Goal: Transaction & Acquisition: Purchase product/service

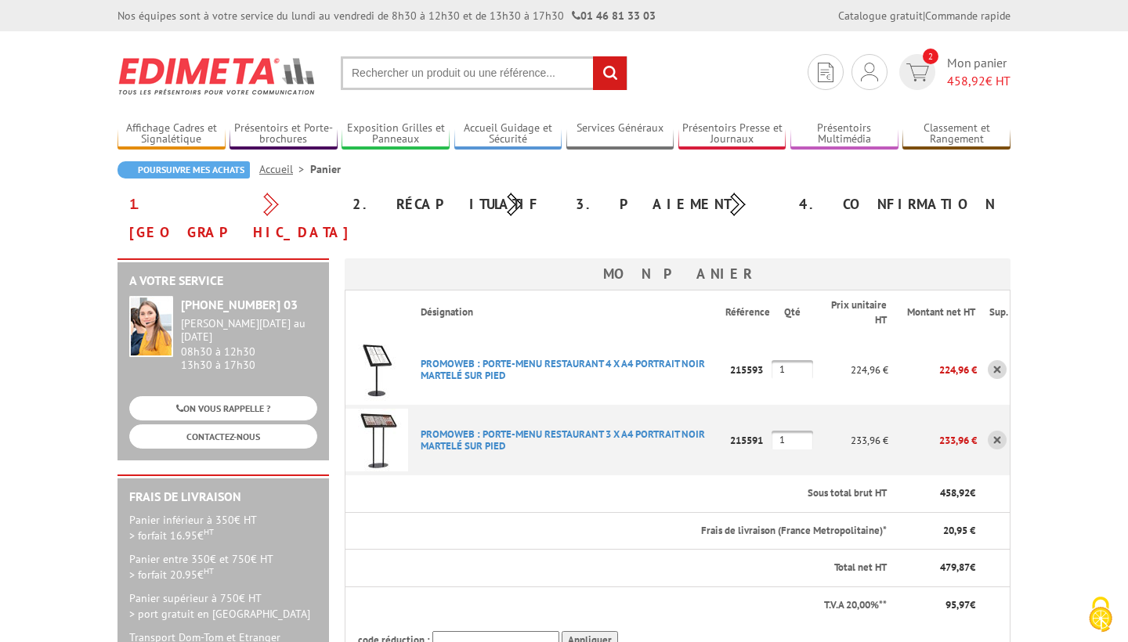
click at [376, 338] on img at bounding box center [376, 369] width 63 height 63
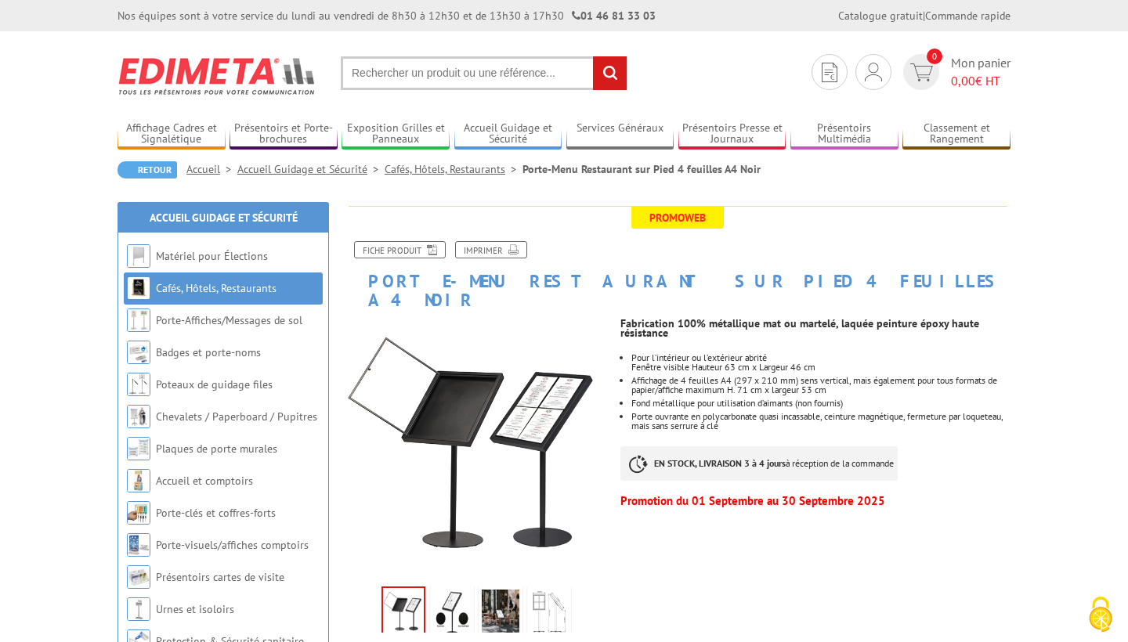
click at [460, 592] on img at bounding box center [452, 614] width 38 height 49
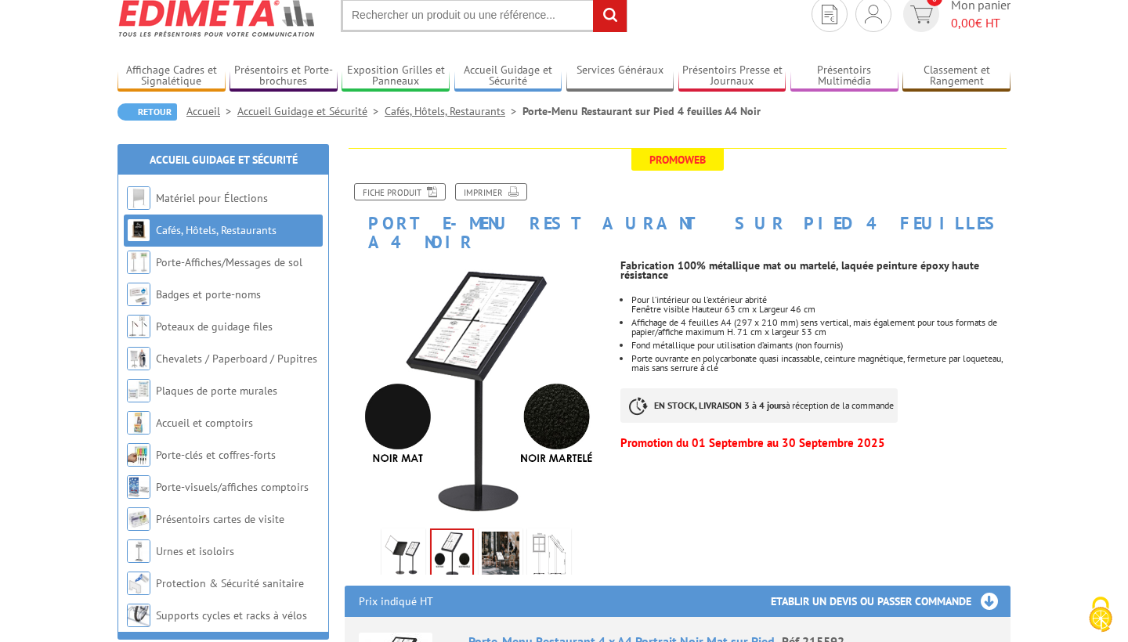
scroll to position [61, 0]
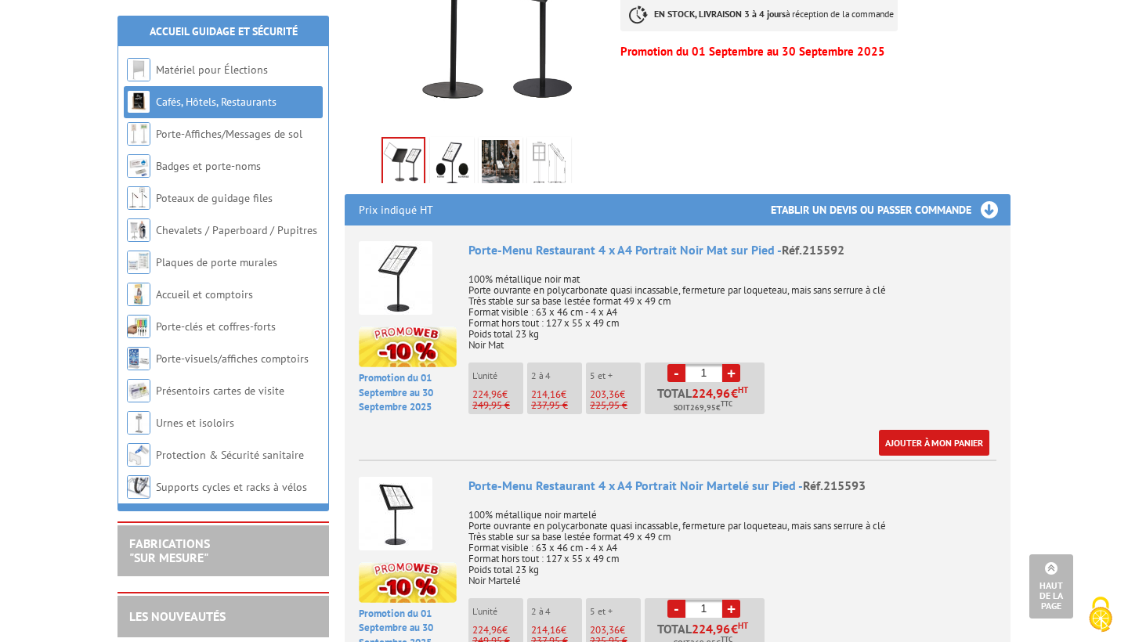
scroll to position [617, 0]
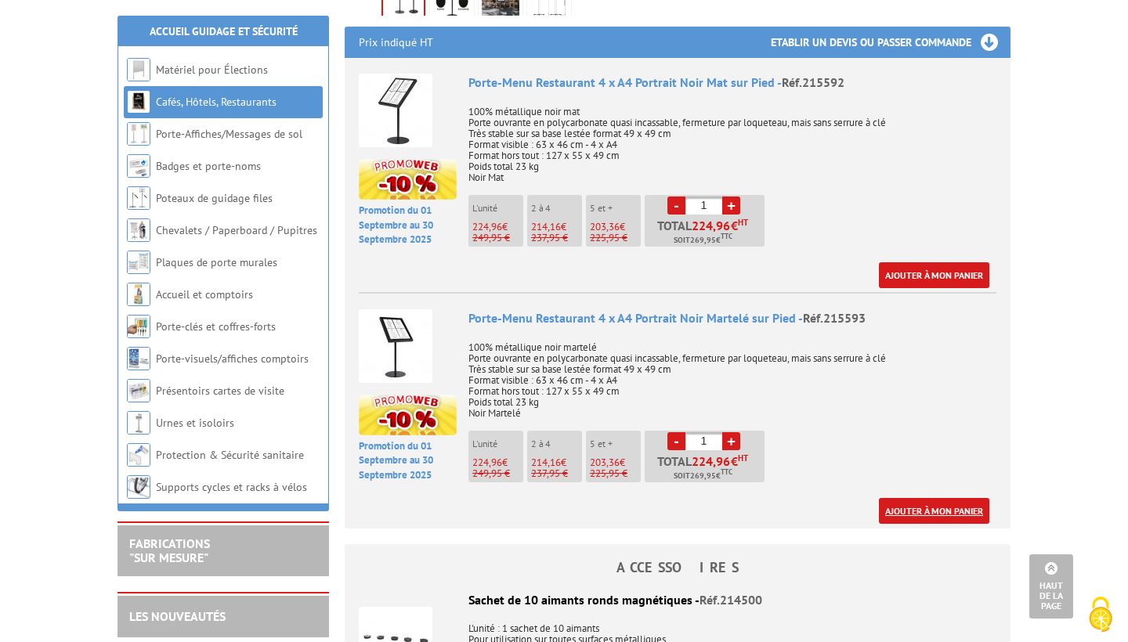
click at [902, 498] on link "Ajouter à mon panier" at bounding box center [934, 511] width 110 height 26
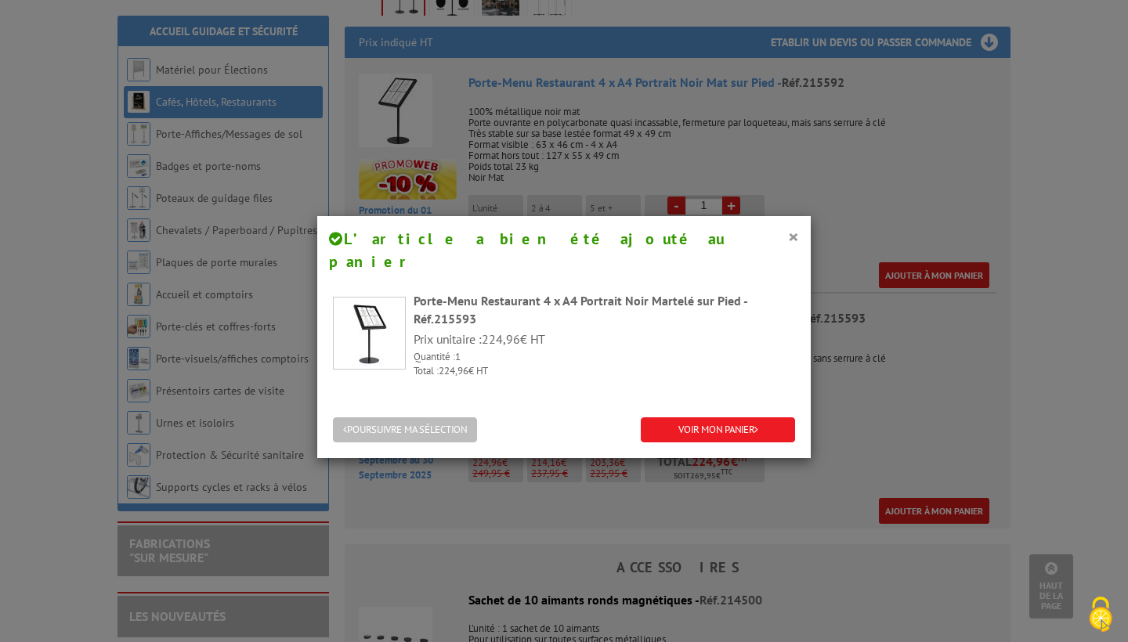
click at [437, 417] on button "POURSUIVRE MA SÉLECTION" at bounding box center [405, 430] width 144 height 26
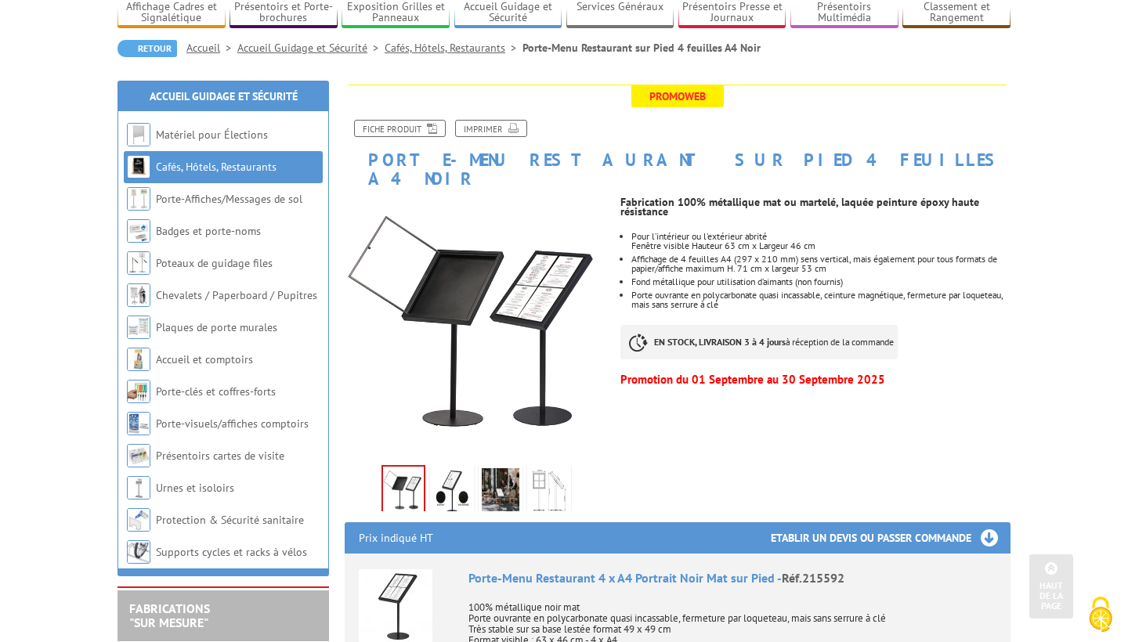
scroll to position [114, 0]
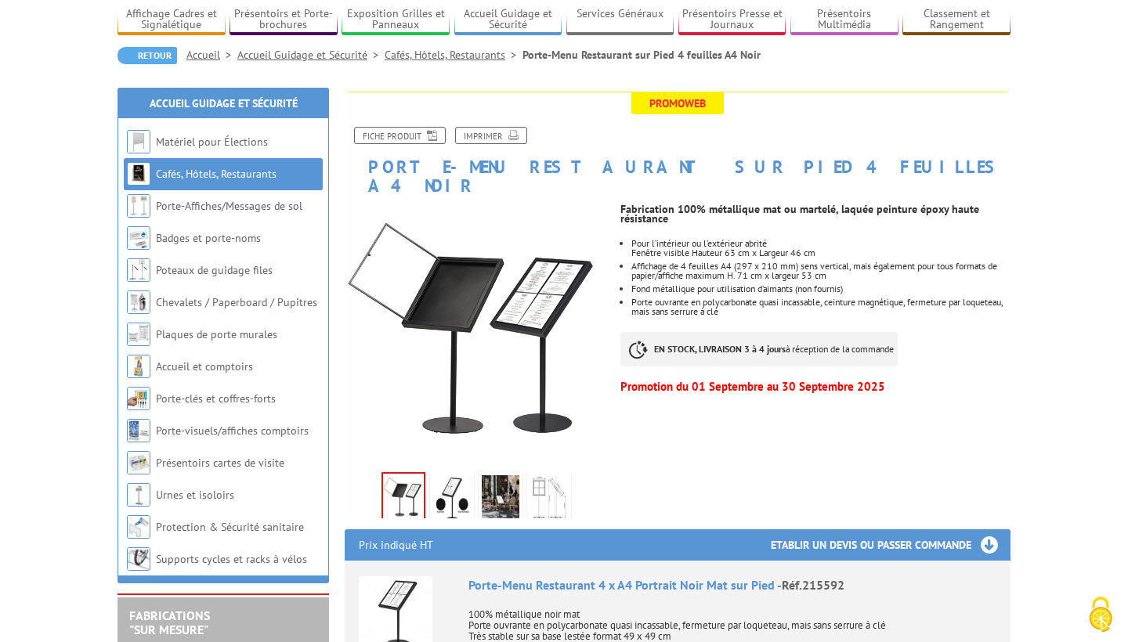
click at [434, 56] on link "Cafés, Hôtels, Restaurants" at bounding box center [453, 55] width 138 height 14
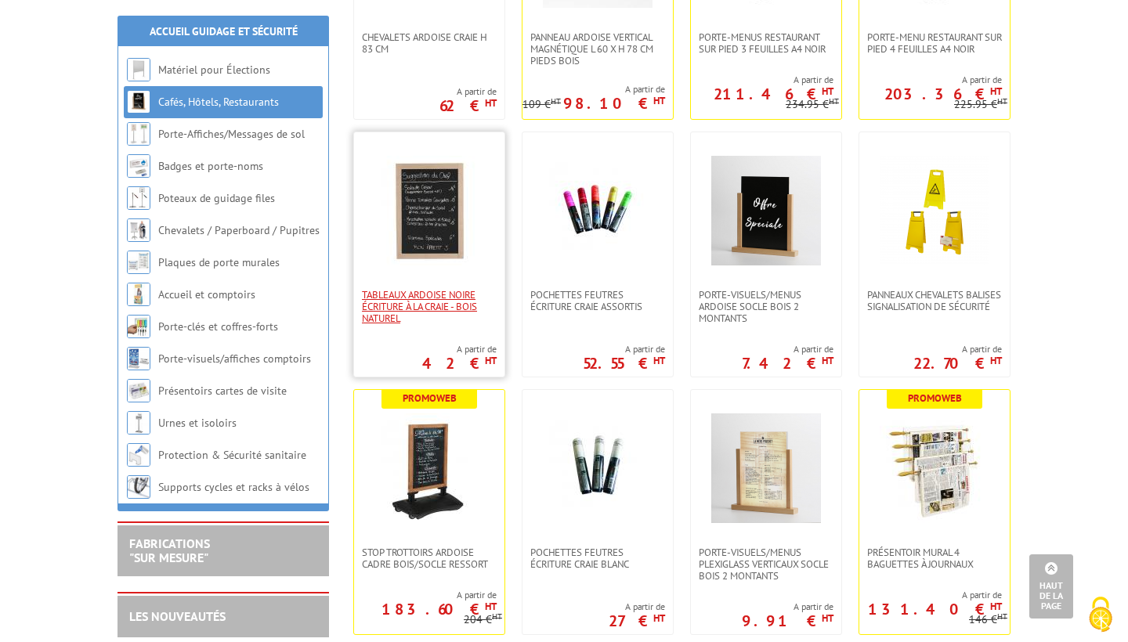
scroll to position [4090, 0]
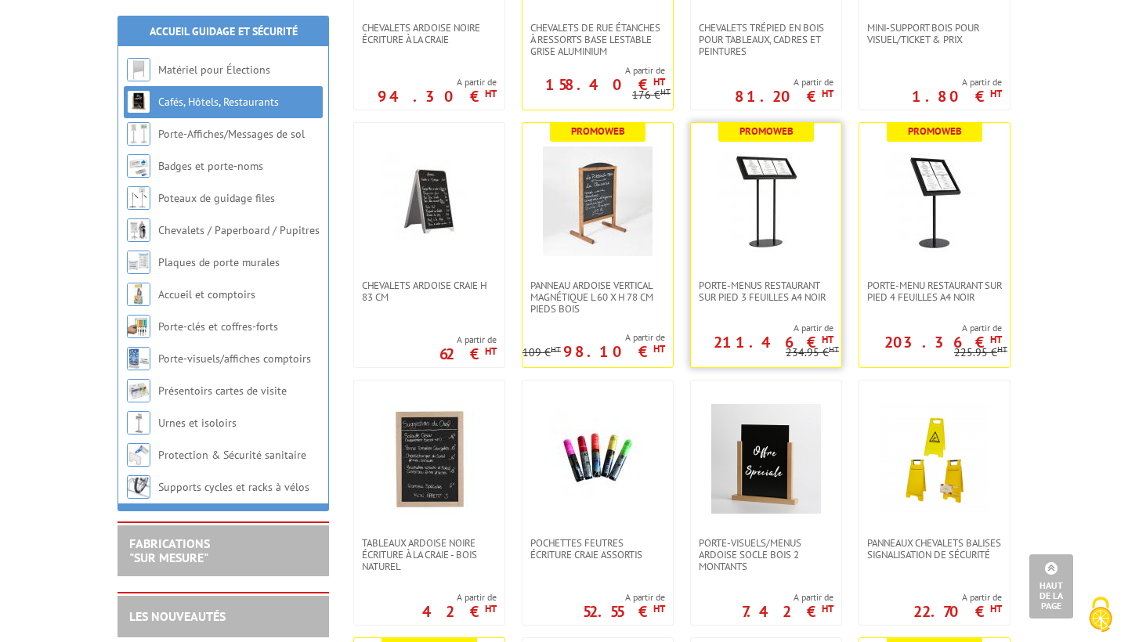
click at [788, 184] on img at bounding box center [766, 201] width 110 height 110
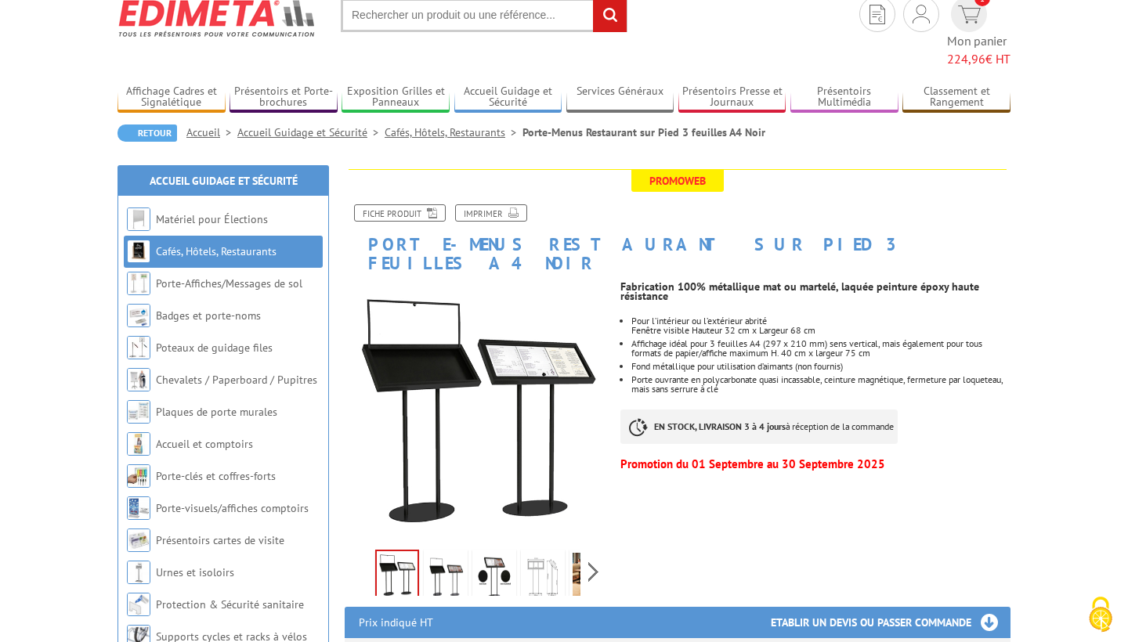
scroll to position [56, 0]
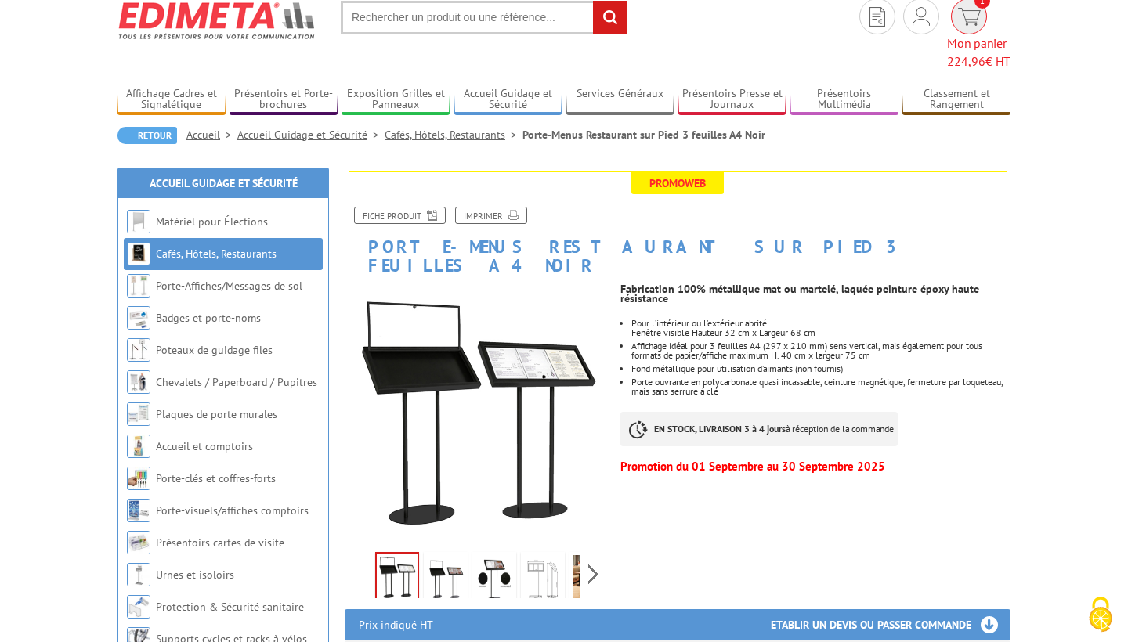
click at [975, 34] on span "Mon panier 224,96 € HT" at bounding box center [978, 52] width 63 height 36
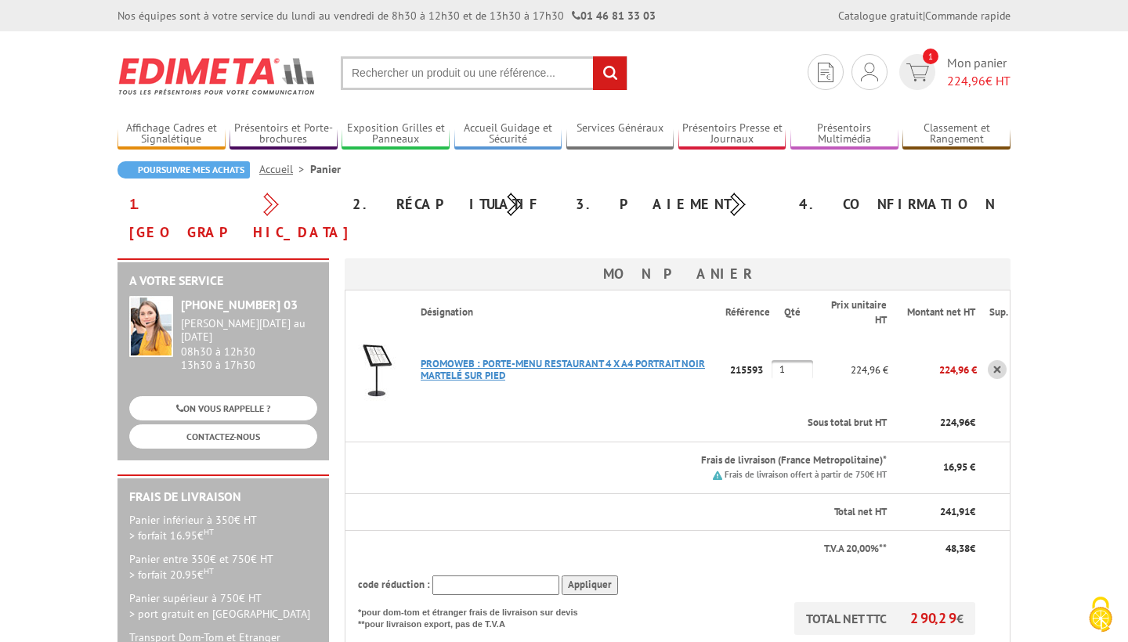
click at [442, 357] on link "PROMOWEB : PORTE-MENU RESTAURANT 4 X A4 PORTRAIT NOIR MARTELé SUR PIED" at bounding box center [562, 369] width 284 height 25
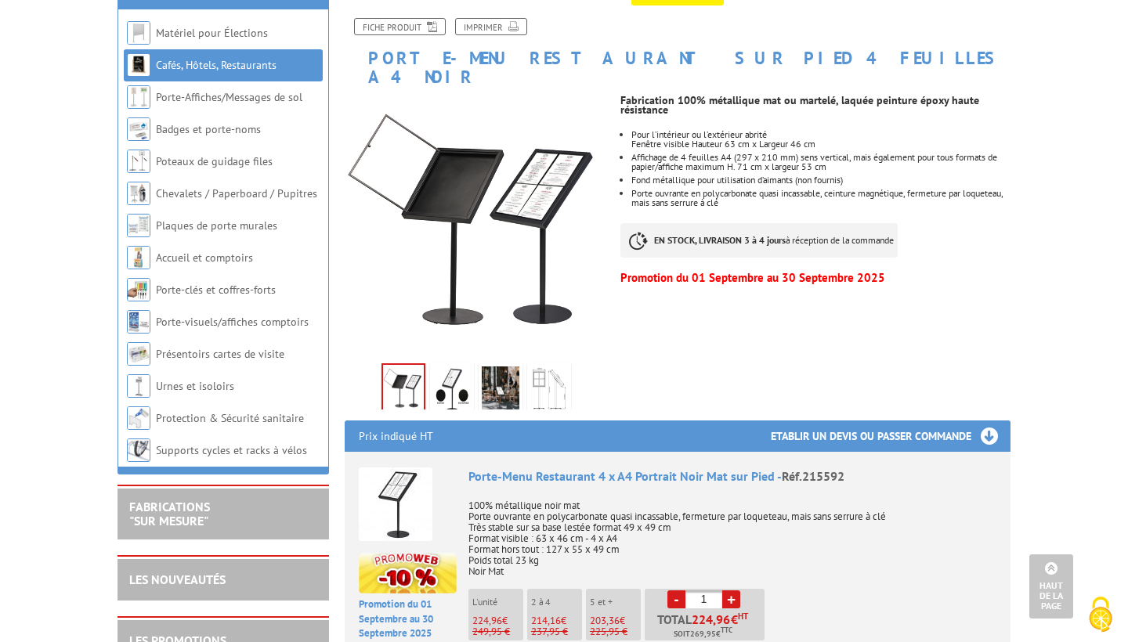
scroll to position [1, 0]
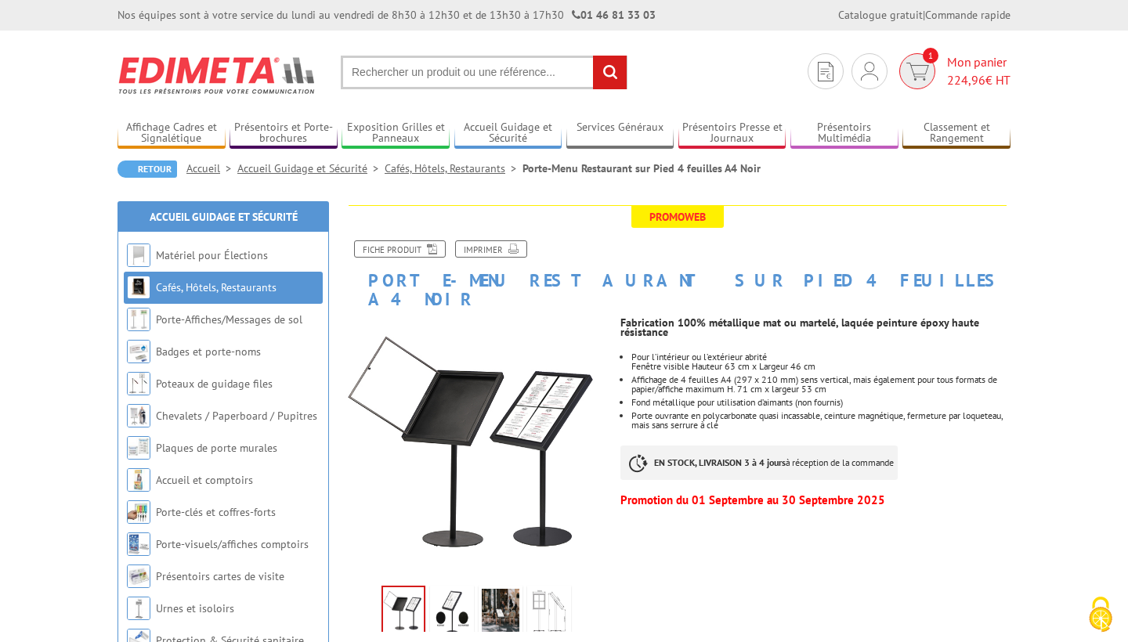
click at [968, 78] on span "224,96" at bounding box center [966, 80] width 38 height 16
